Goal: Task Accomplishment & Management: Use online tool/utility

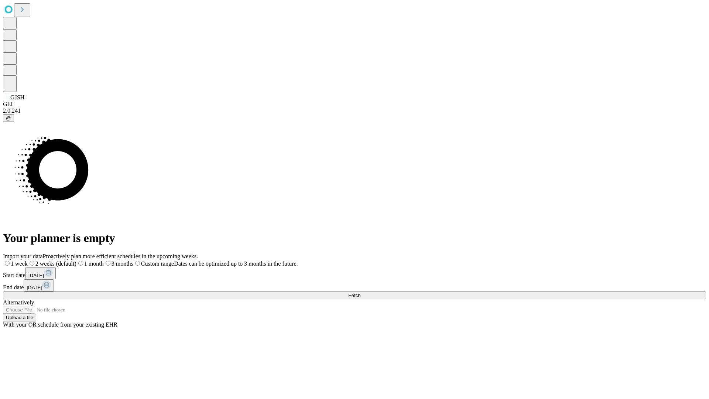
click at [360, 292] on span "Fetch" at bounding box center [354, 295] width 12 height 6
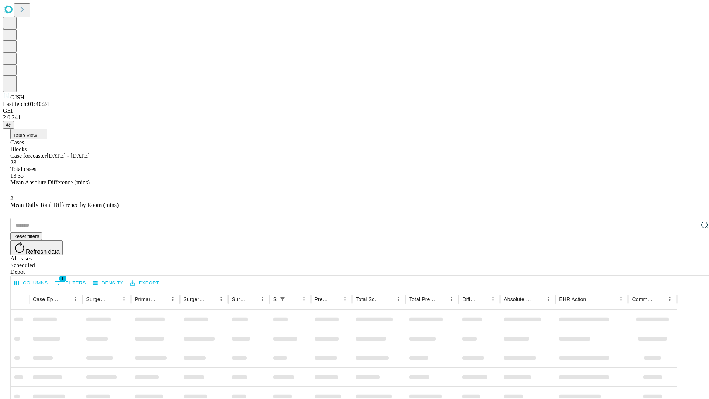
click at [690, 268] on div "Depot" at bounding box center [361, 271] width 703 height 7
